Goal: Task Accomplishment & Management: Complete application form

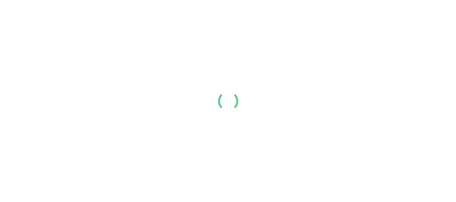
click at [217, 77] on div at bounding box center [228, 101] width 456 height 202
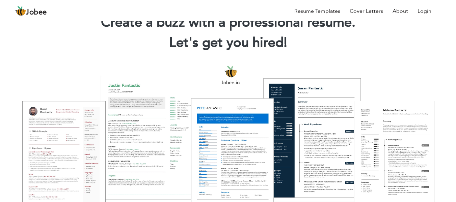
scroll to position [31, 0]
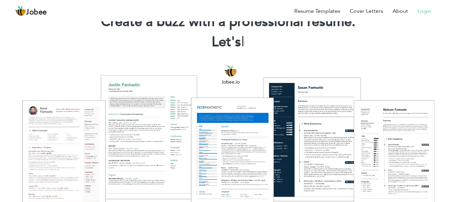
click at [423, 10] on link "Login" at bounding box center [425, 11] width 14 height 8
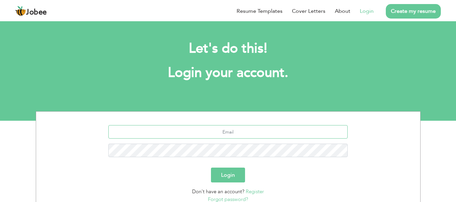
click at [216, 126] on input "text" at bounding box center [227, 132] width 239 height 14
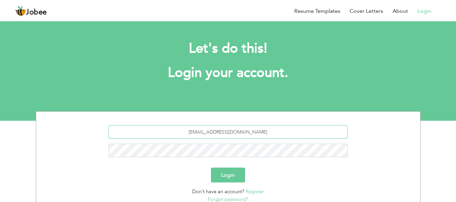
type input "iqbalharya36@gmail.com"
click at [225, 174] on button "Login" at bounding box center [228, 175] width 34 height 15
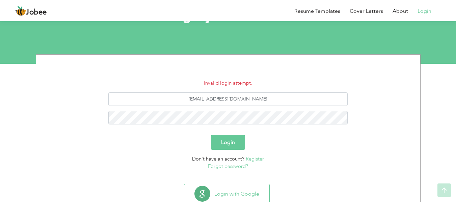
scroll to position [78, 0]
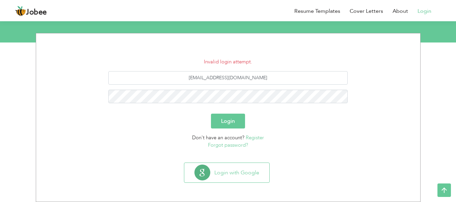
click at [222, 145] on link "Forgot password?" at bounding box center [228, 145] width 40 height 7
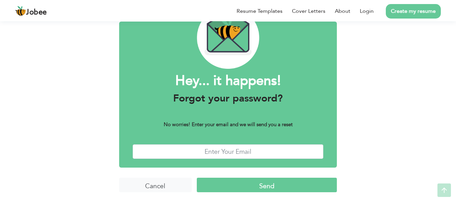
scroll to position [41, 0]
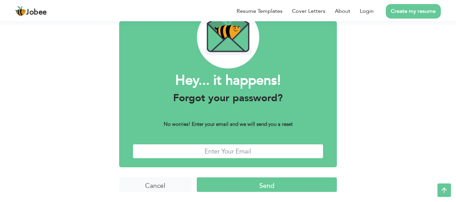
click at [220, 149] on input "text" at bounding box center [228, 151] width 191 height 15
type input "iqbalharya36@gmail.com"
click at [267, 186] on input "Send" at bounding box center [267, 185] width 140 height 15
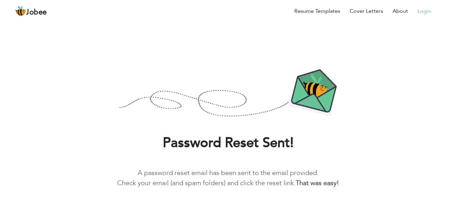
click at [424, 7] on link "Login" at bounding box center [425, 11] width 14 height 8
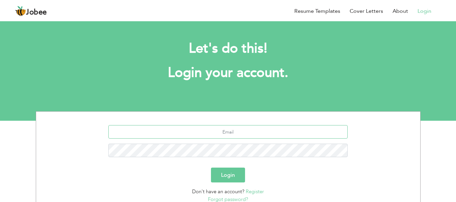
click at [238, 128] on input "text" at bounding box center [227, 132] width 239 height 14
type input "[EMAIL_ADDRESS][DOMAIN_NAME]"
click at [234, 180] on button "Login" at bounding box center [228, 175] width 34 height 15
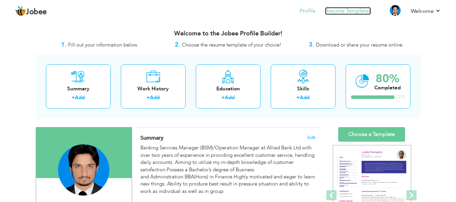
click at [357, 8] on link "Resume Templates" at bounding box center [348, 11] width 46 height 8
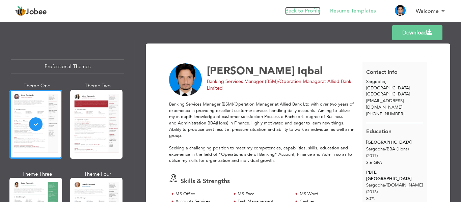
click at [312, 8] on link "Back to Profile" at bounding box center [302, 11] width 35 height 8
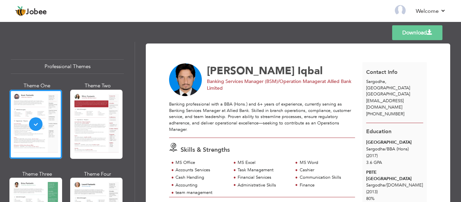
drag, startPoint x: 457, startPoint y: 65, endPoint x: 461, endPoint y: 69, distance: 5.3
click at [461, 69] on div "Download [PERSON_NAME] Banking Services Manager (BSM)/Operation Manager at Alli…" at bounding box center [298, 122] width 326 height 160
click at [300, 15] on li "Back to Profile" at bounding box center [298, 11] width 45 height 18
click at [299, 11] on link "Back to Profile" at bounding box center [302, 11] width 35 height 8
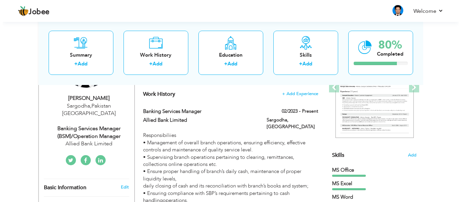
scroll to position [122, 0]
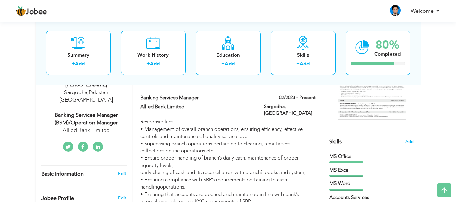
click at [88, 111] on div "Banking Services Manager (BSM)/Operation Manager" at bounding box center [86, 119] width 90 height 16
type input "Mr.Muhammad"
type input "Iqbal"
type input "[PHONE_NUMBER]"
select select "number:166"
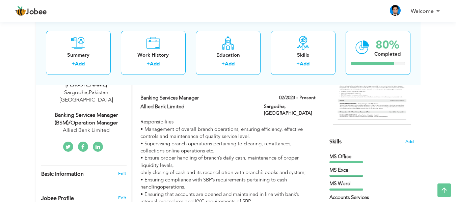
type input "[GEOGRAPHIC_DATA]"
type input "Sargodha"
select select "number:8"
type input "Allied Bank Limited"
type input "Banking Services Manager (BSM)/Operation Manager"
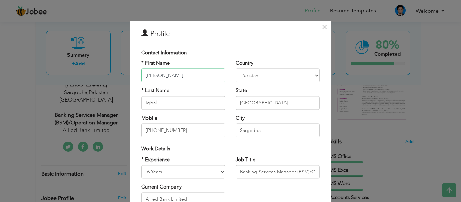
type input "[PERSON_NAME]"
click at [294, 171] on input "Banking Services Manager (BSM)/Operation Manager" at bounding box center [278, 172] width 84 height 14
type input "Banking Services Manager"
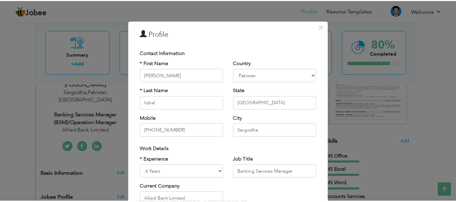
scroll to position [101, 0]
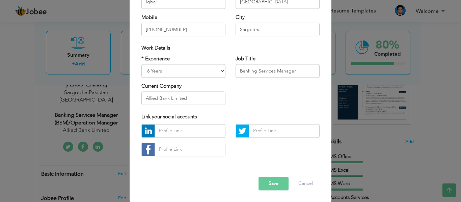
click at [276, 186] on button "Save" at bounding box center [274, 184] width 30 height 14
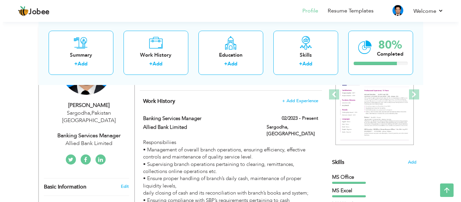
scroll to position [91, 0]
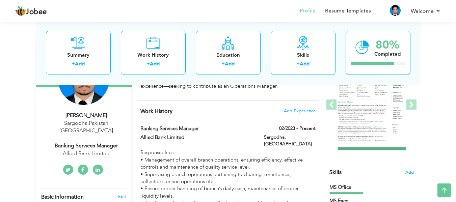
click at [96, 167] on icon at bounding box center [98, 169] width 5 height 5
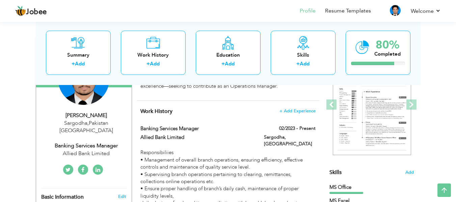
click at [89, 150] on div "Allied Bank Limited" at bounding box center [86, 154] width 90 height 8
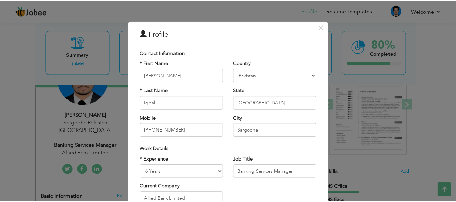
scroll to position [0, 0]
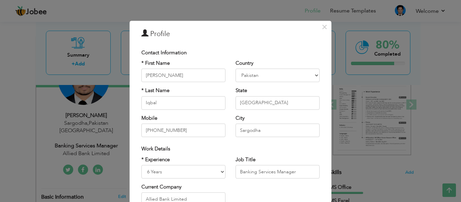
drag, startPoint x: 456, startPoint y: 76, endPoint x: 457, endPoint y: 130, distance: 53.7
click at [456, 130] on div "× Profile Contact Information * First Name Mr. Muhammad * Last Name" at bounding box center [230, 101] width 461 height 202
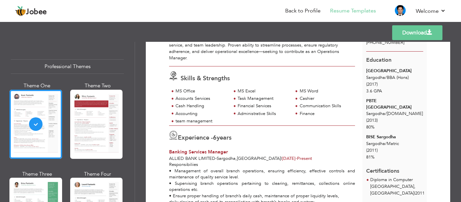
scroll to position [73, 0]
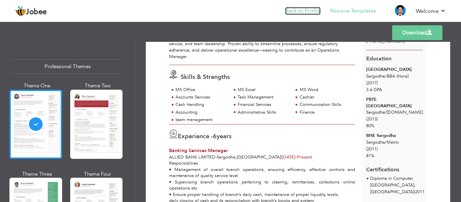
click at [308, 12] on link "Back to Profile" at bounding box center [302, 11] width 35 height 8
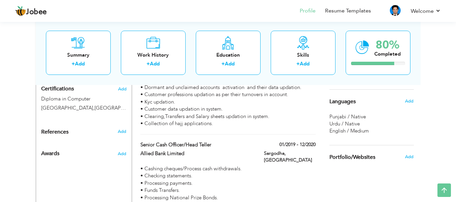
scroll to position [405, 0]
